Goal: Information Seeking & Learning: Compare options

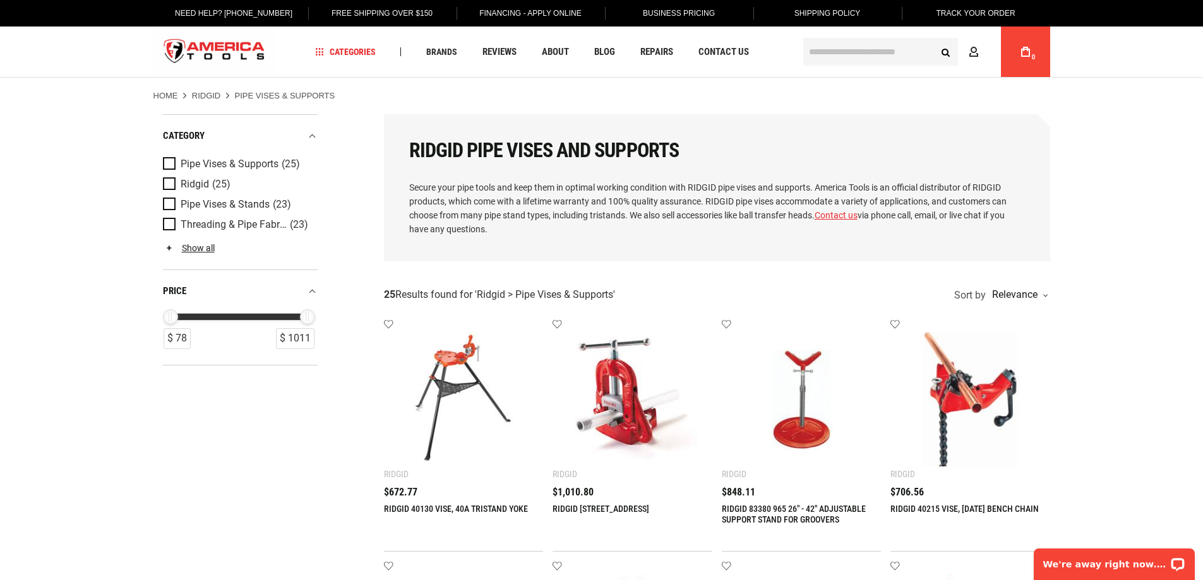
click at [460, 362] on img at bounding box center [464, 399] width 135 height 135
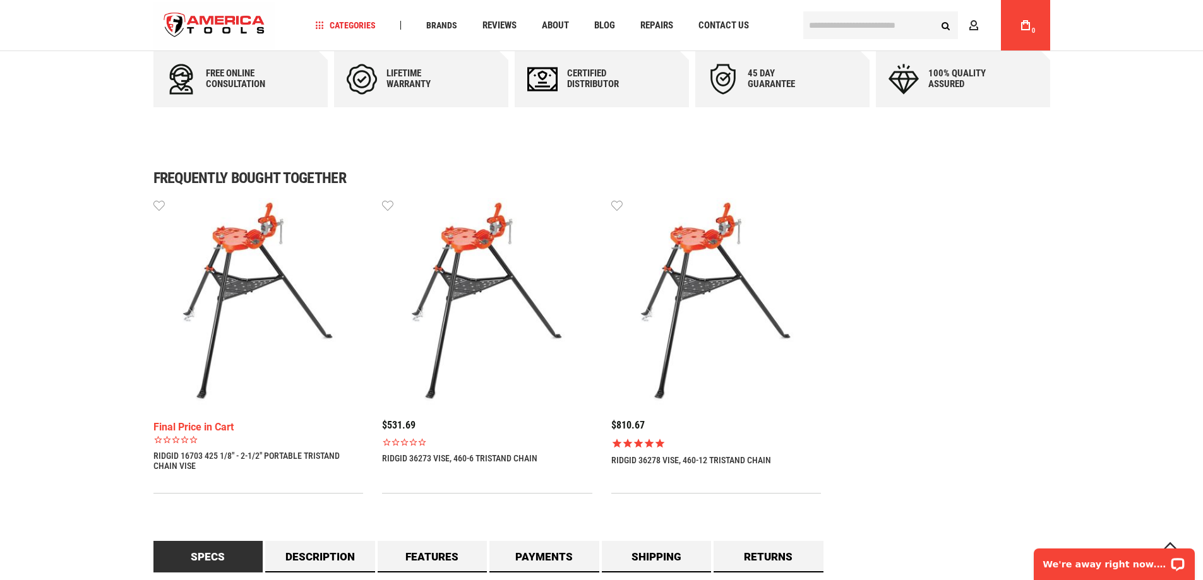
scroll to position [758, 0]
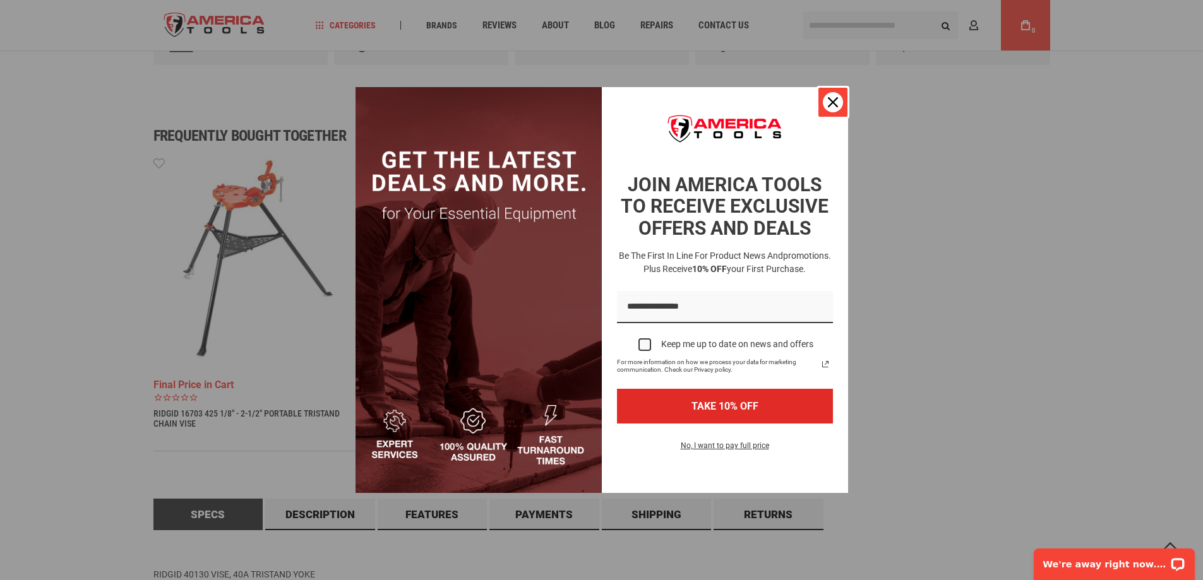
click at [832, 97] on icon "close icon" at bounding box center [833, 102] width 10 height 10
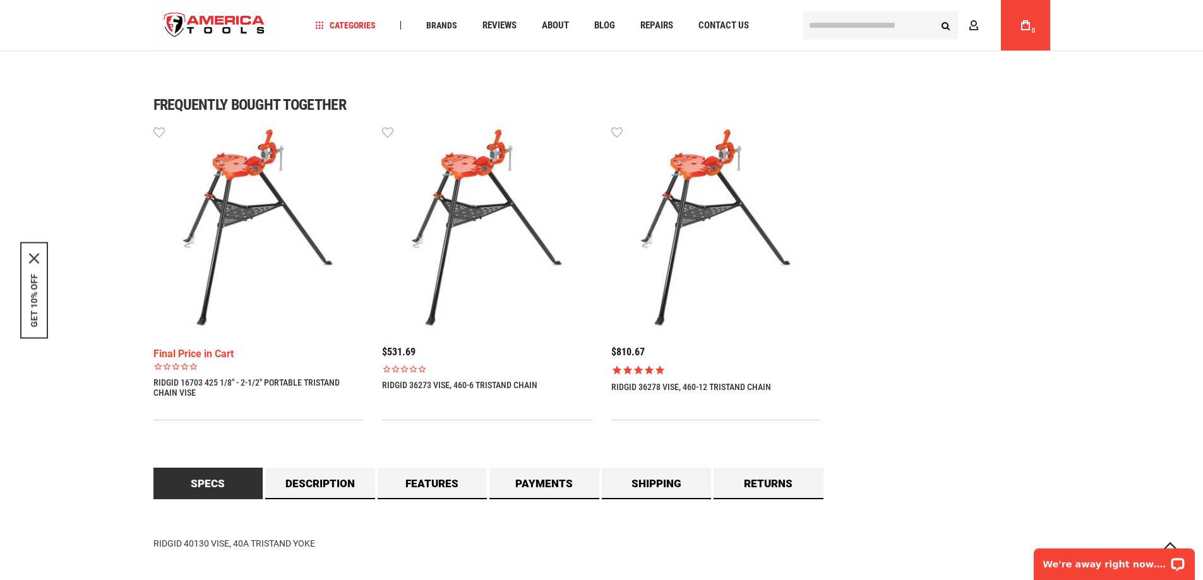
scroll to position [764, 0]
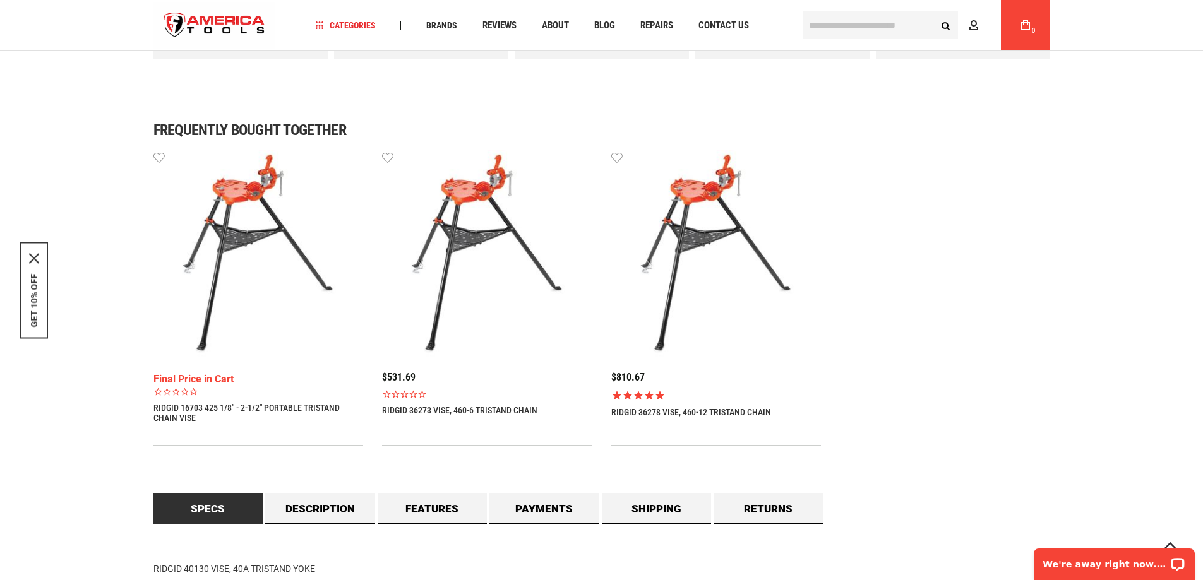
click at [245, 225] on img at bounding box center [258, 255] width 210 height 210
click at [718, 239] on img at bounding box center [716, 255] width 210 height 210
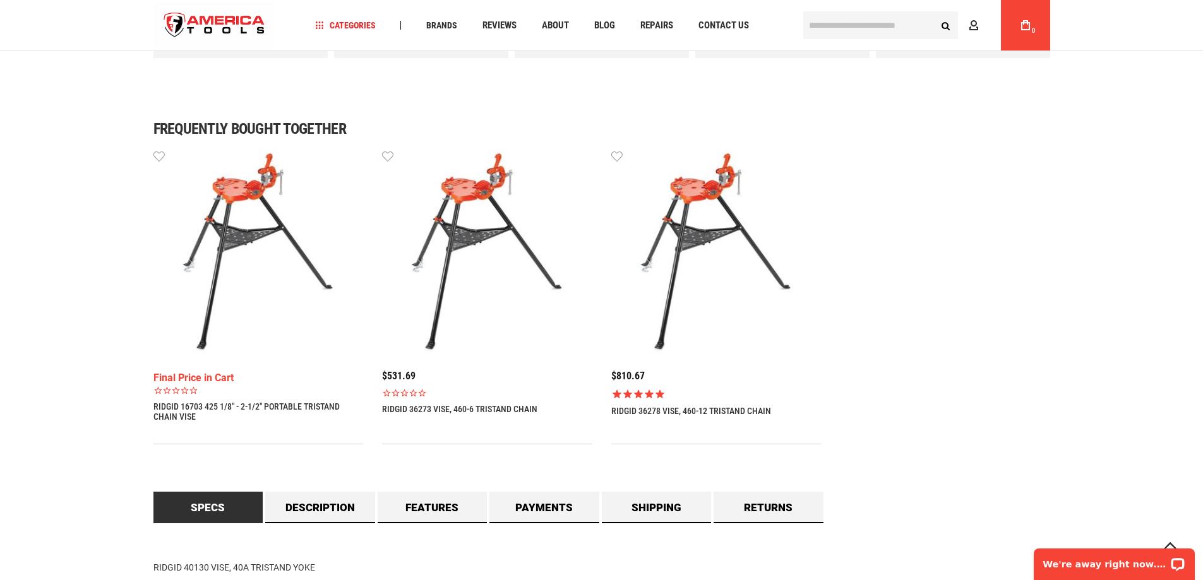
click at [491, 225] on img at bounding box center [487, 254] width 210 height 210
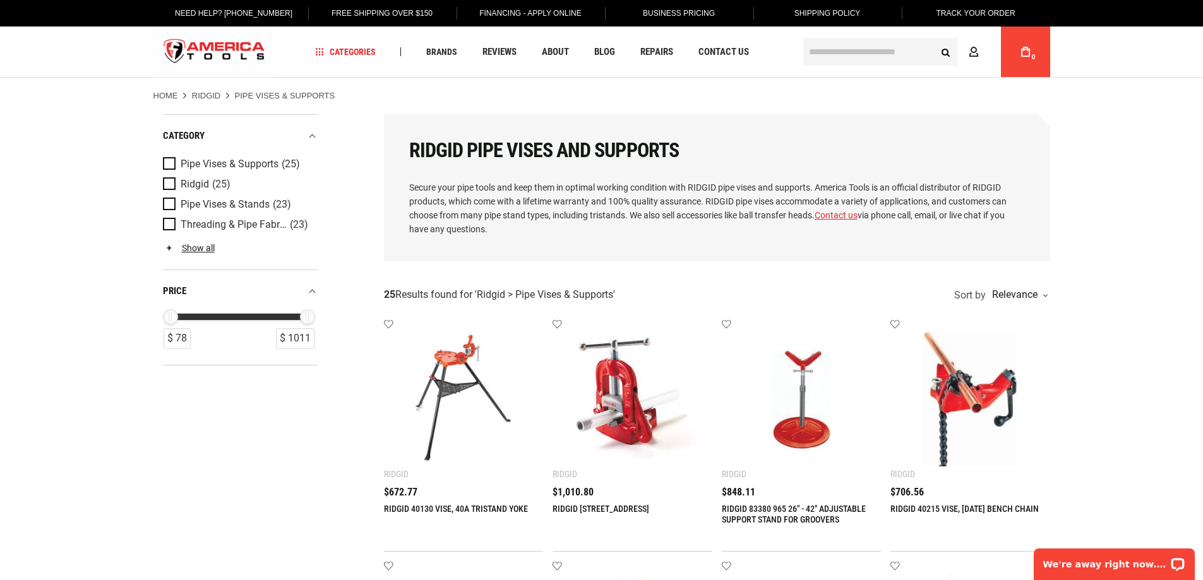
click at [953, 383] on img at bounding box center [970, 399] width 135 height 135
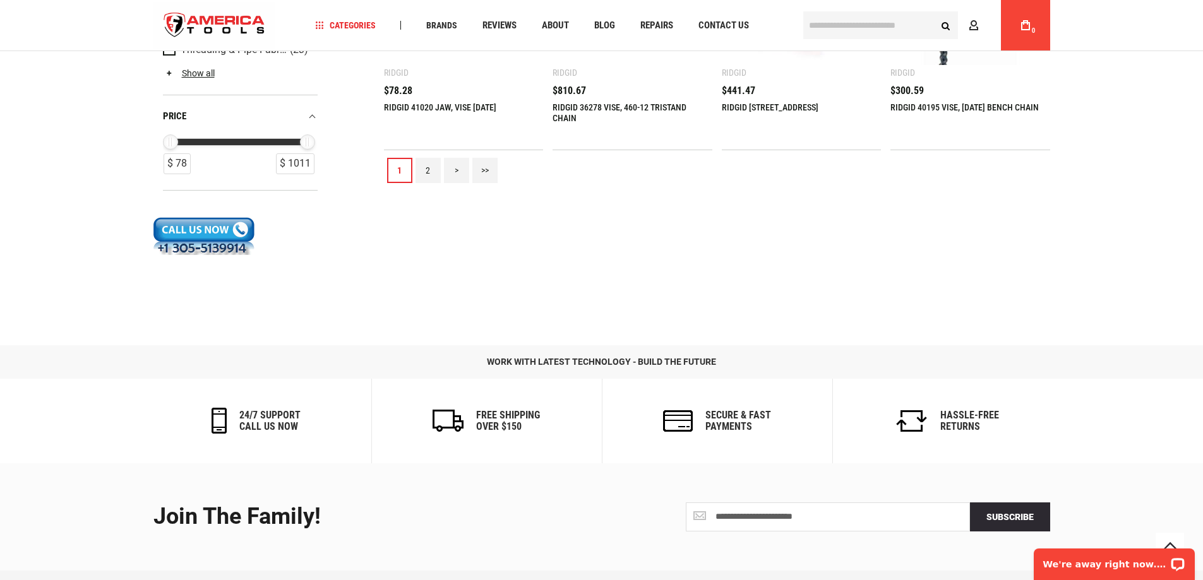
scroll to position [1684, 0]
